Goal: Transaction & Acquisition: Purchase product/service

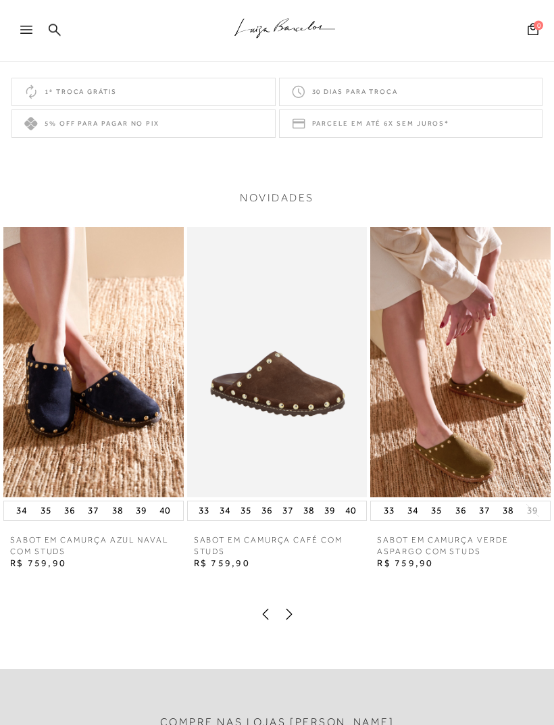
scroll to position [1527, 0]
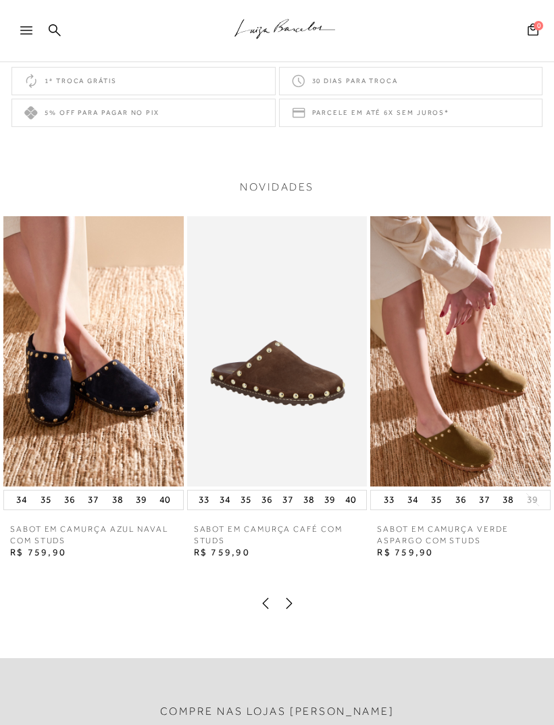
click at [110, 444] on img at bounding box center [93, 351] width 180 height 270
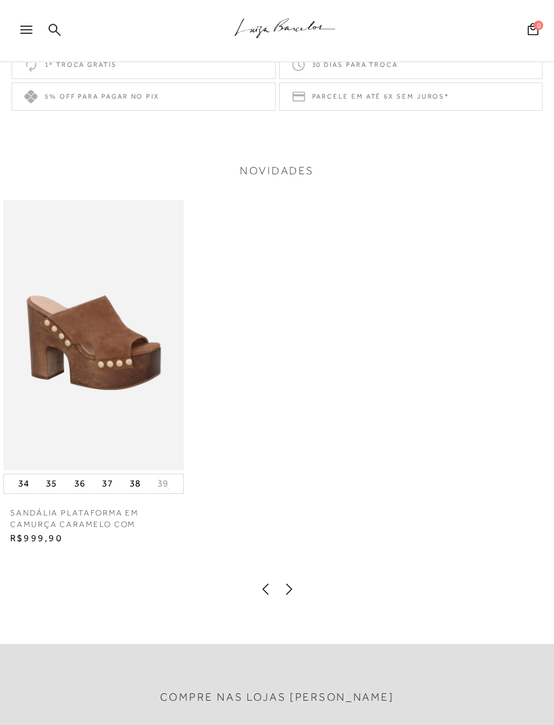
scroll to position [1536, 0]
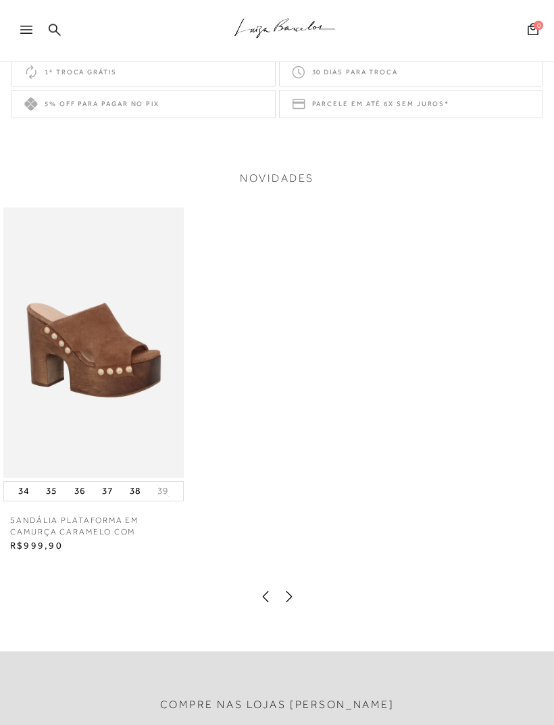
click at [55, 32] on icon at bounding box center [55, 30] width 12 height 12
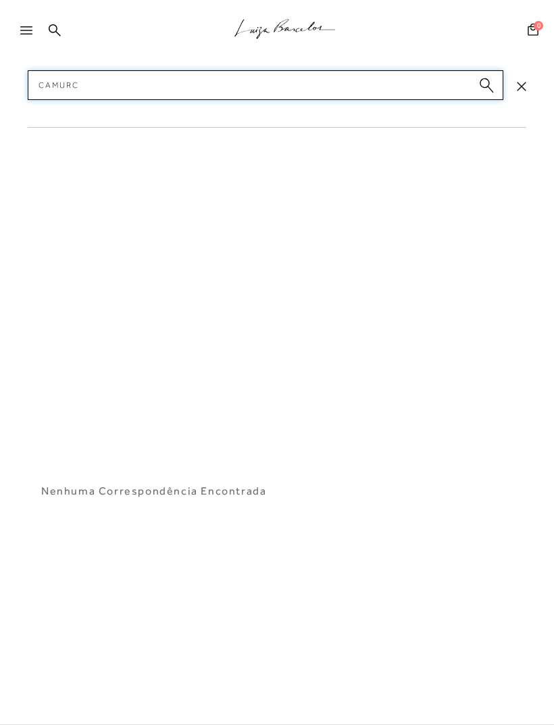
type input "Camurca"
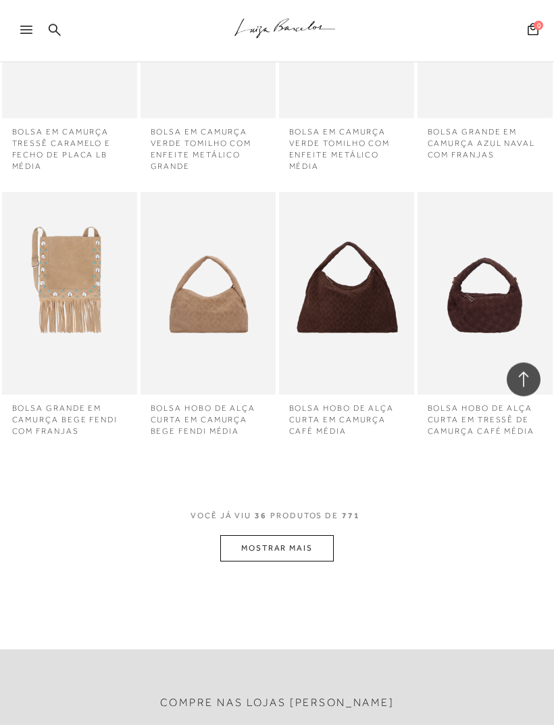
scroll to position [2367, 0]
click at [294, 534] on button "MOSTRAR MAIS" at bounding box center [276, 547] width 113 height 26
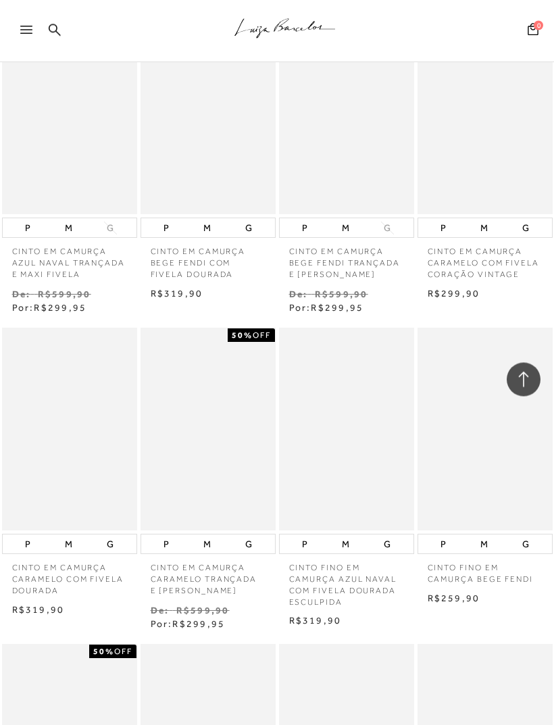
scroll to position [19141, 0]
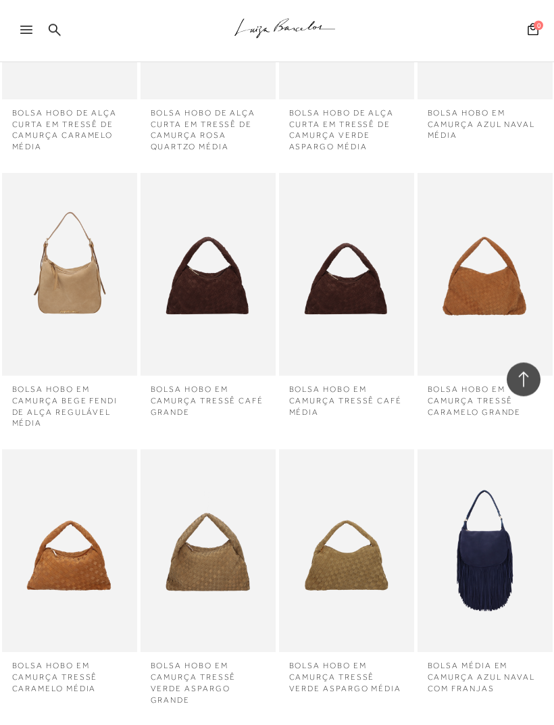
scroll to position [20065, 0]
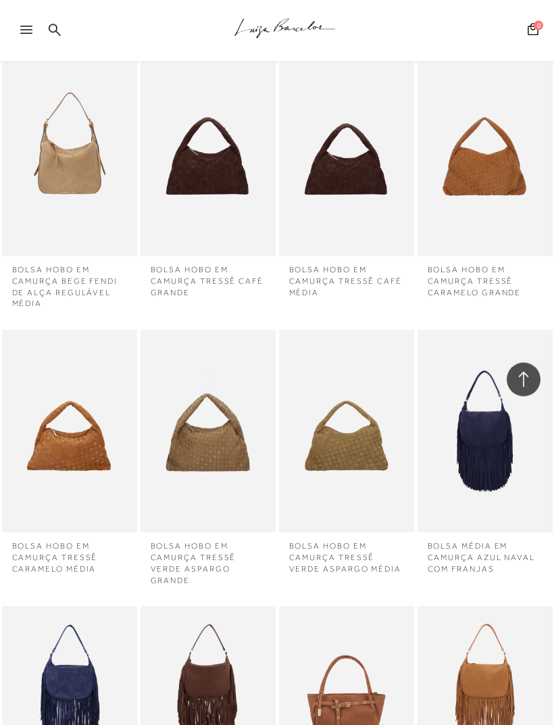
click at [293, 606] on img at bounding box center [346, 705] width 132 height 199
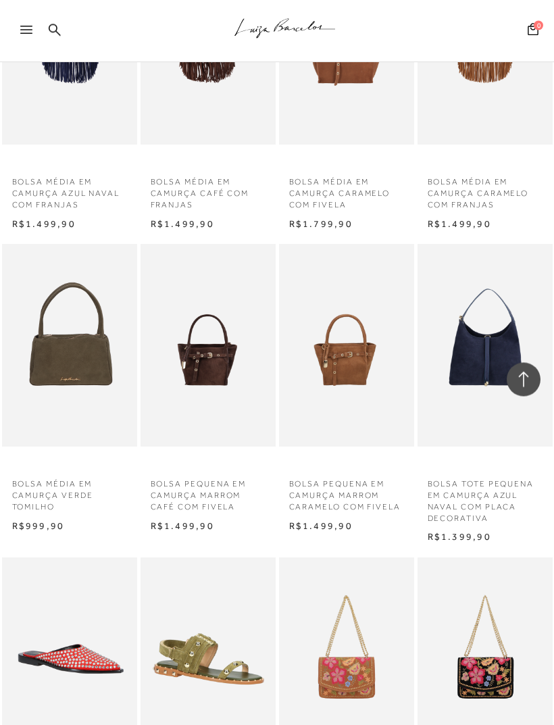
scroll to position [20992, 0]
